Goal: Task Accomplishment & Management: Manage account settings

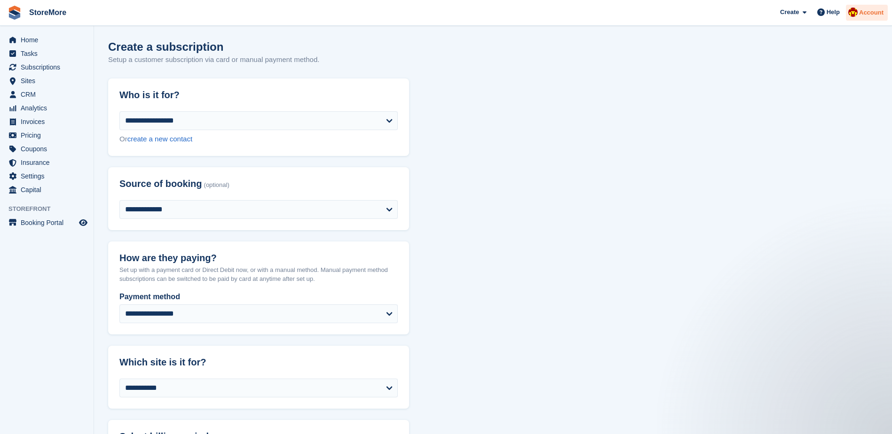
click at [871, 15] on span "Account" at bounding box center [871, 12] width 24 height 9
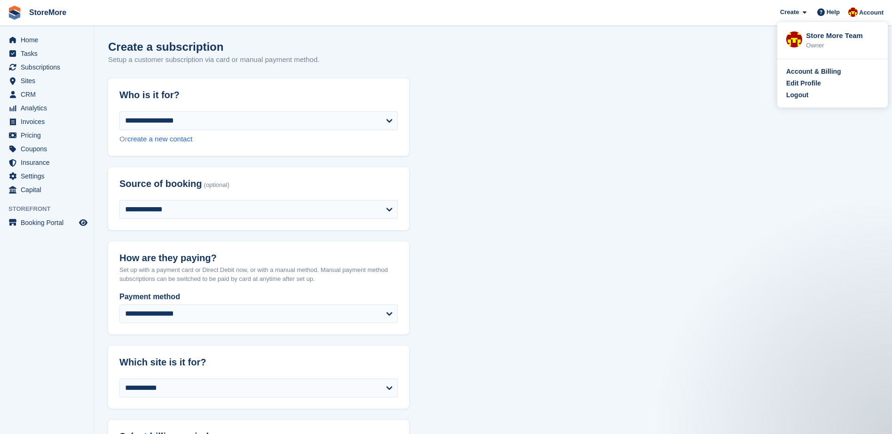
click at [801, 98] on div "Logout" at bounding box center [797, 95] width 22 height 10
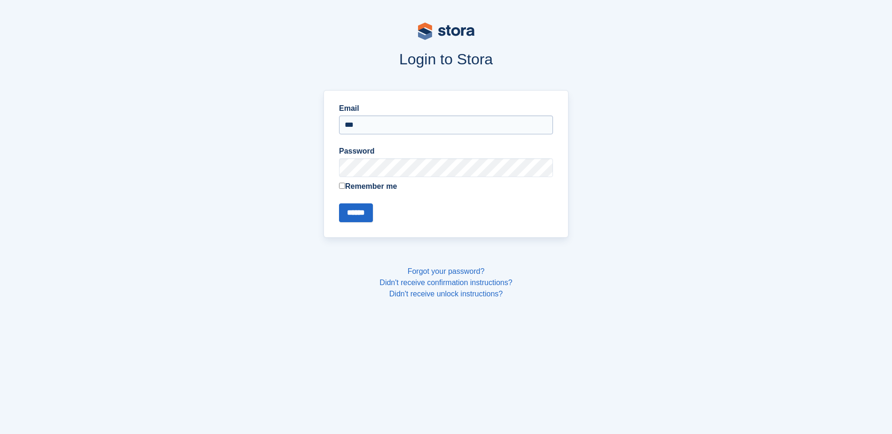
type input "**********"
click at [339, 204] on input "******" at bounding box center [356, 213] width 34 height 19
